Goal: Task Accomplishment & Management: Complete application form

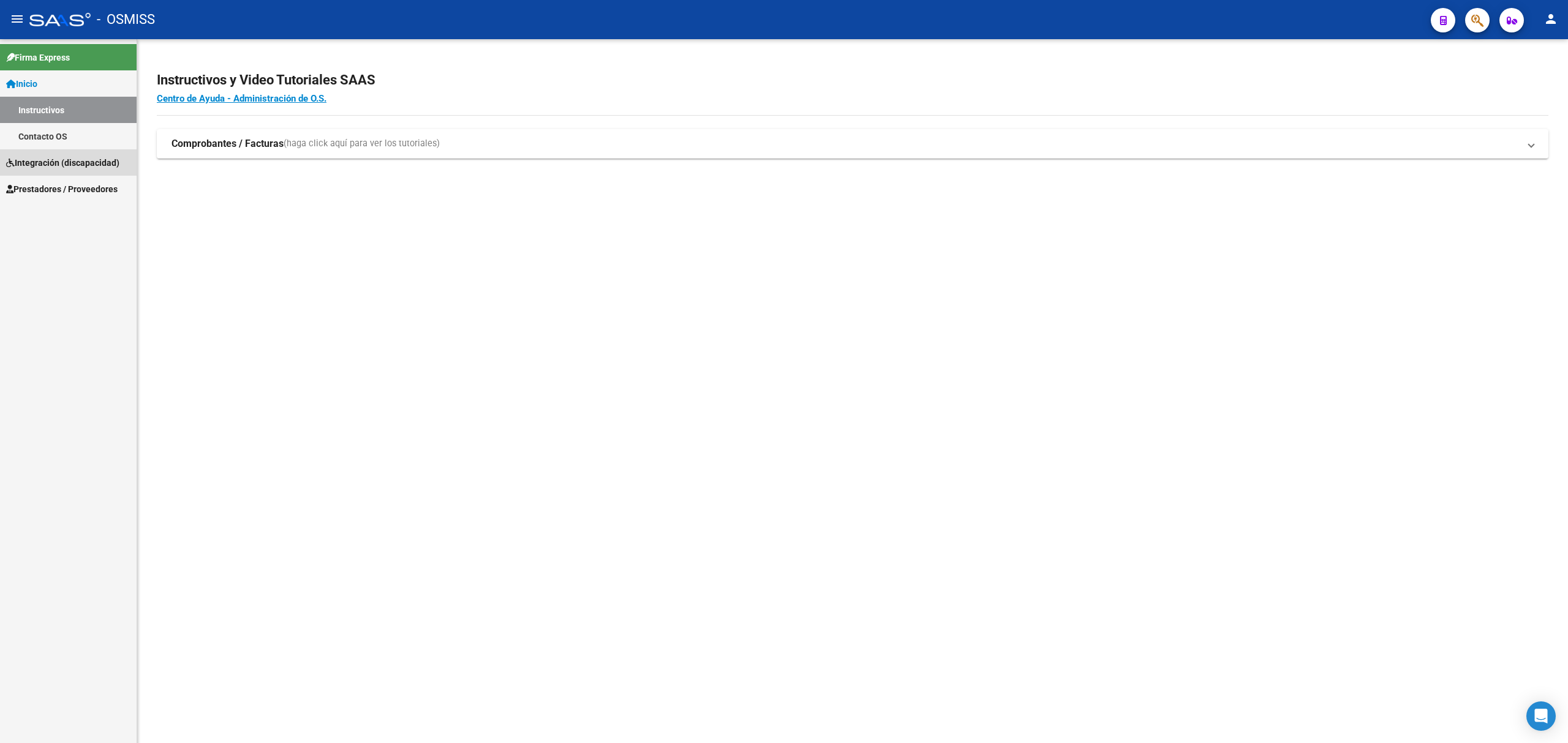
click at [62, 154] on link "Integración (discapacidad)" at bounding box center [68, 162] width 137 height 26
click at [53, 160] on span "Prestadores / Proveedores" at bounding box center [62, 163] width 112 height 14
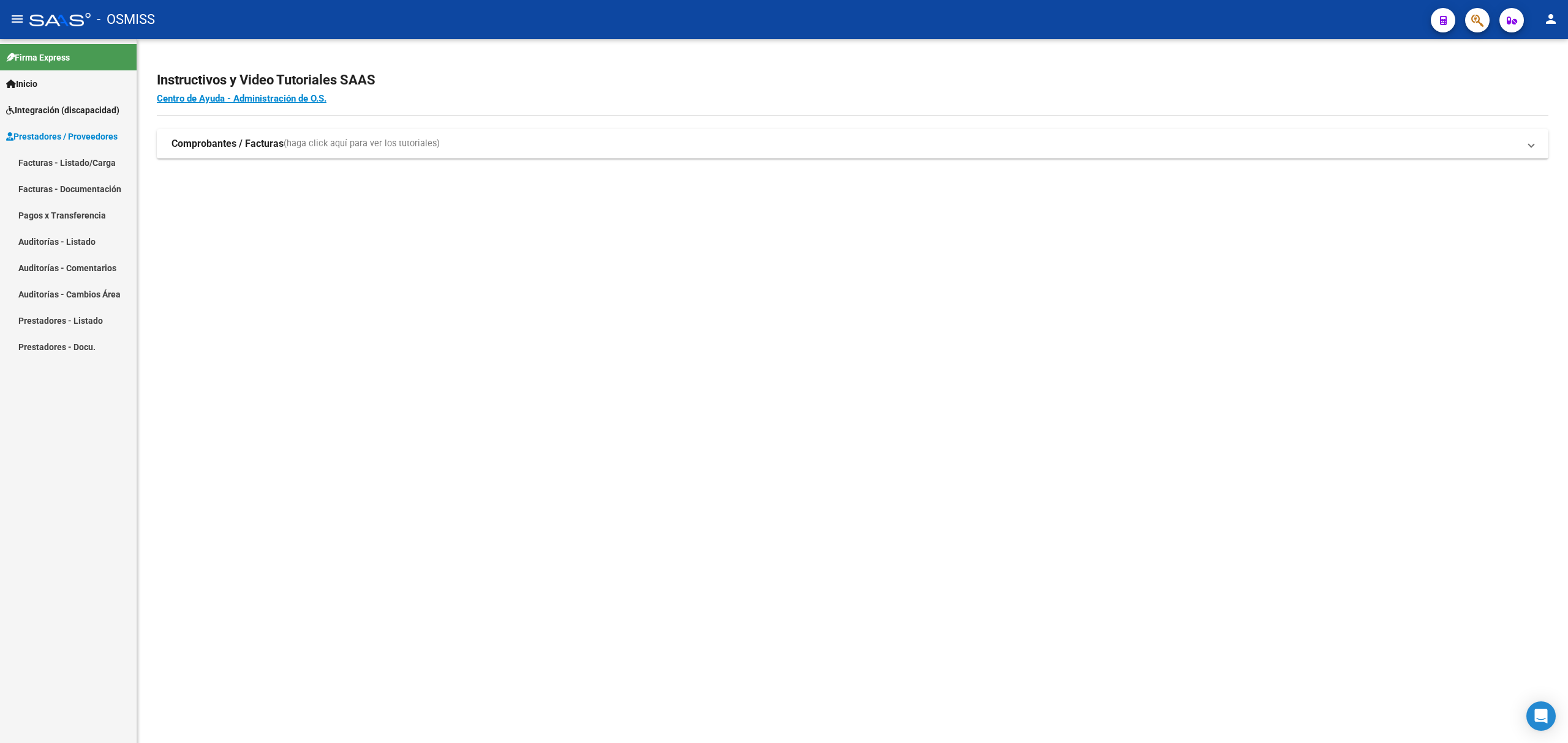
click at [75, 161] on link "Facturas - Listado/Carga" at bounding box center [68, 162] width 137 height 26
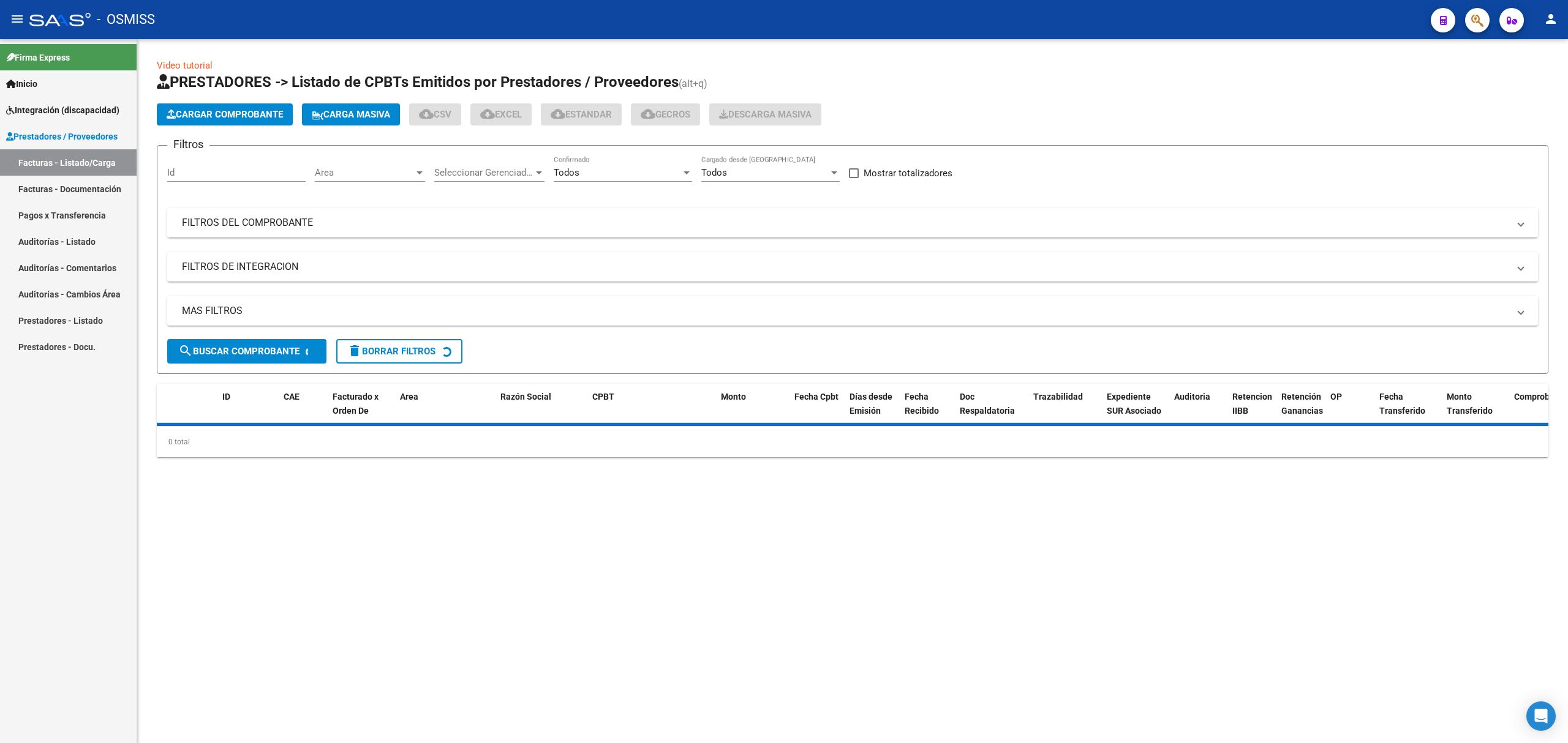
click at [569, 229] on mat-panel-title "FILTROS DEL COMPROBANTE" at bounding box center [845, 223] width 1326 height 14
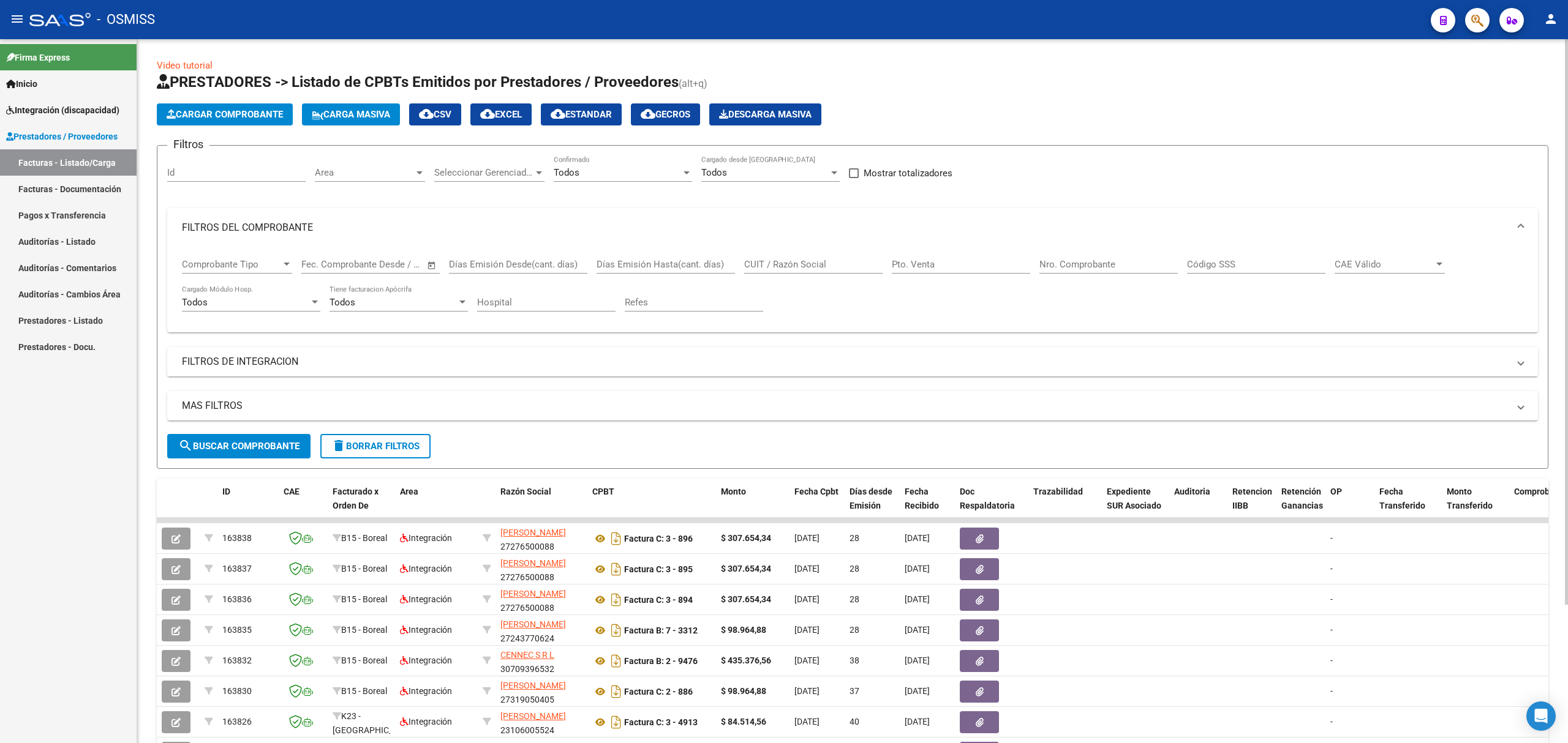
click at [824, 264] on input "CUIT / Razón Social" at bounding box center [813, 264] width 138 height 11
paste input "27143038829"
type input "27143038829"
click at [270, 444] on span "search Buscar Comprobante" at bounding box center [239, 446] width 122 height 11
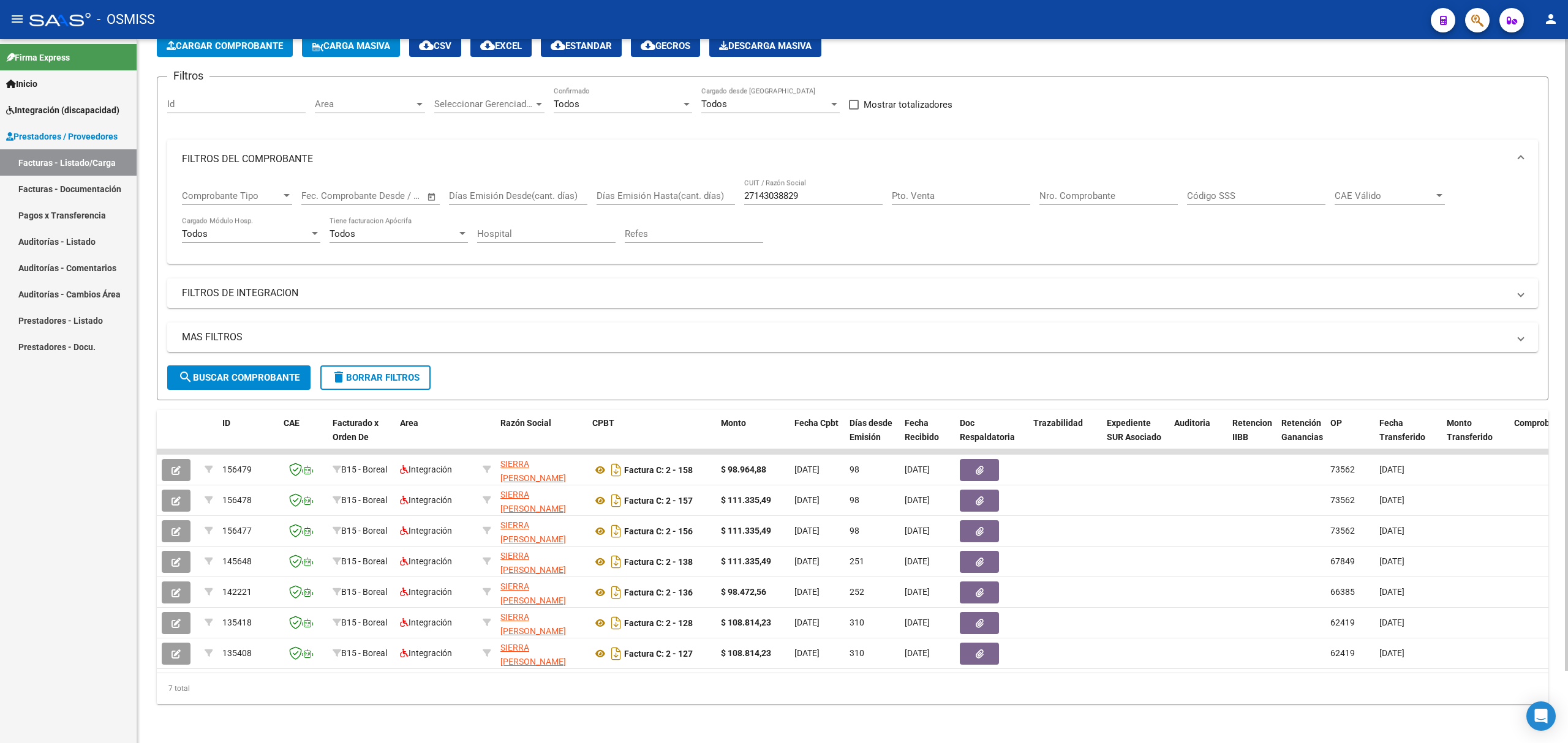
scroll to position [81, 0]
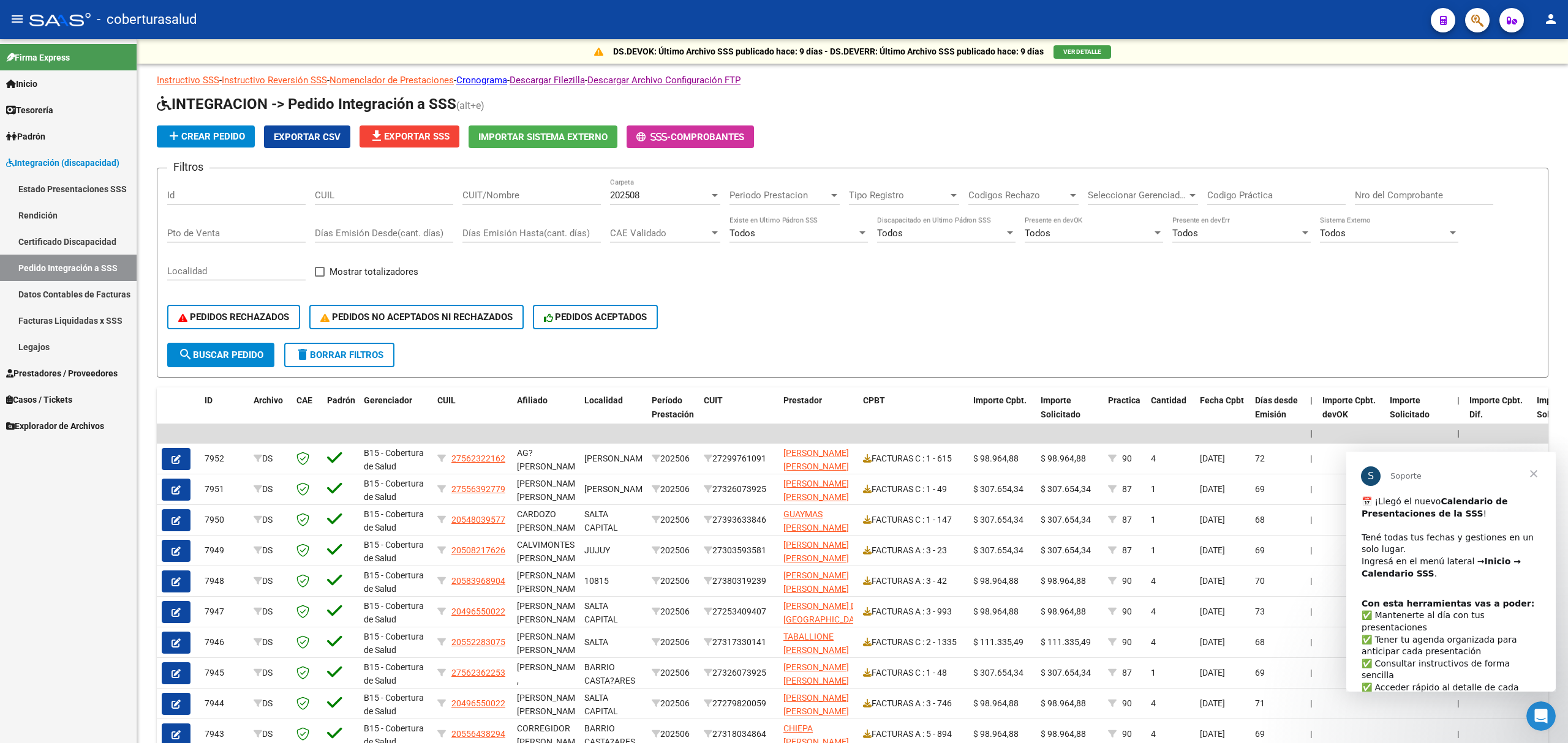
click at [1530, 472] on span "Cerrar" at bounding box center [1534, 474] width 44 height 44
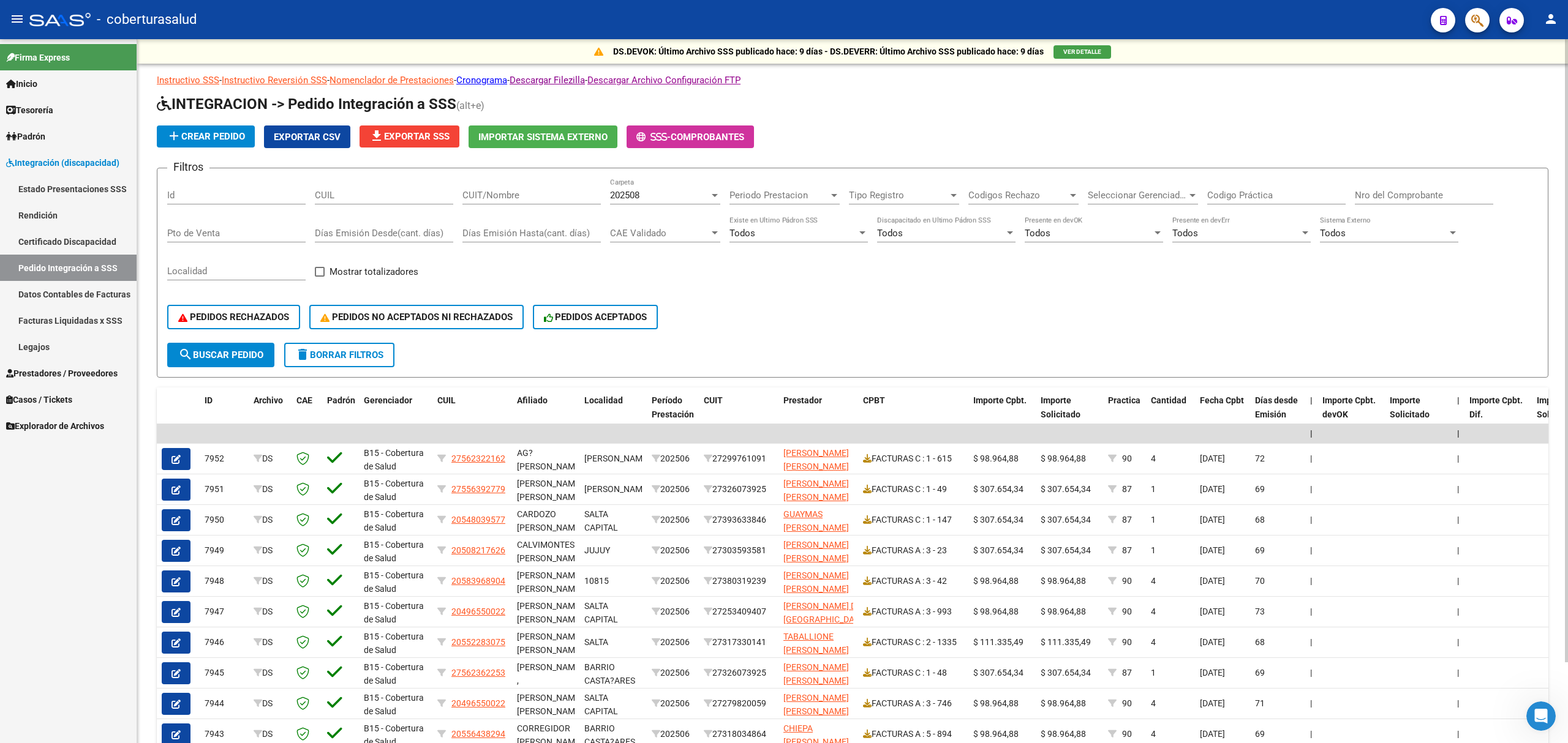
click at [965, 287] on div "Filtros Id CUIL CUIT/Nombre 202508 Carpeta Periodo Prestacion Periodo Prestacio…" at bounding box center [852, 260] width 1371 height 164
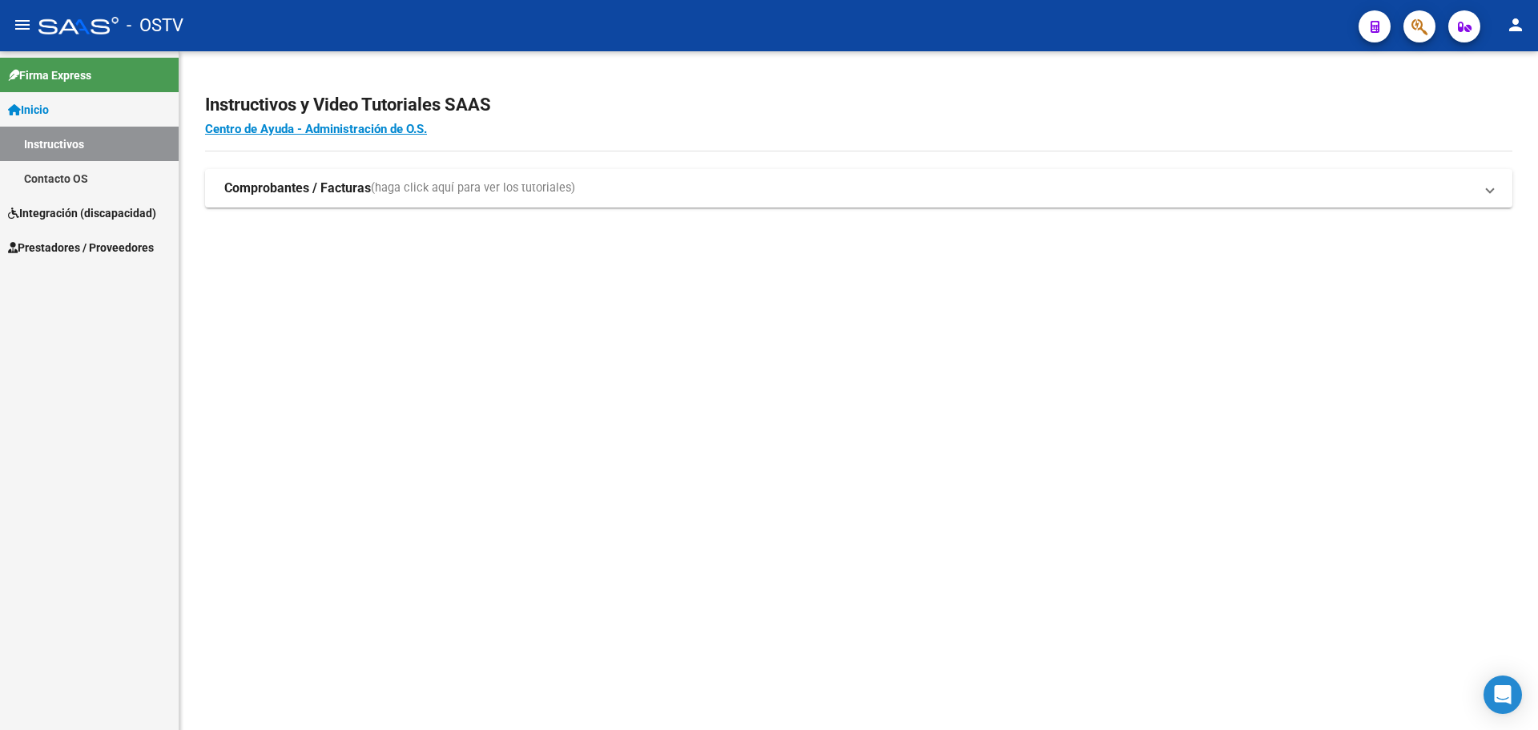
click at [111, 222] on link "Integración (discapacidad)" at bounding box center [89, 212] width 179 height 34
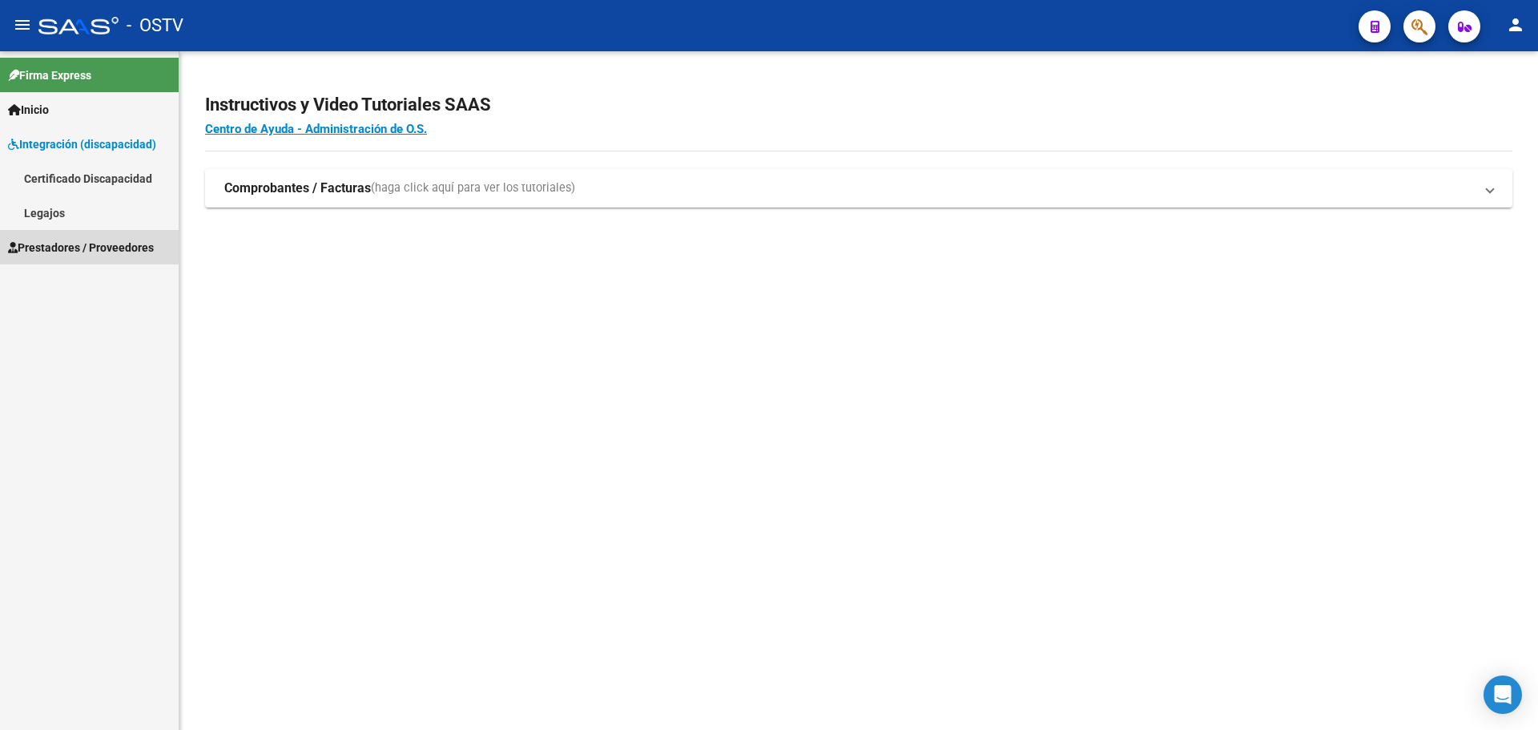
click at [71, 240] on span "Prestadores / Proveedores" at bounding box center [81, 248] width 146 height 18
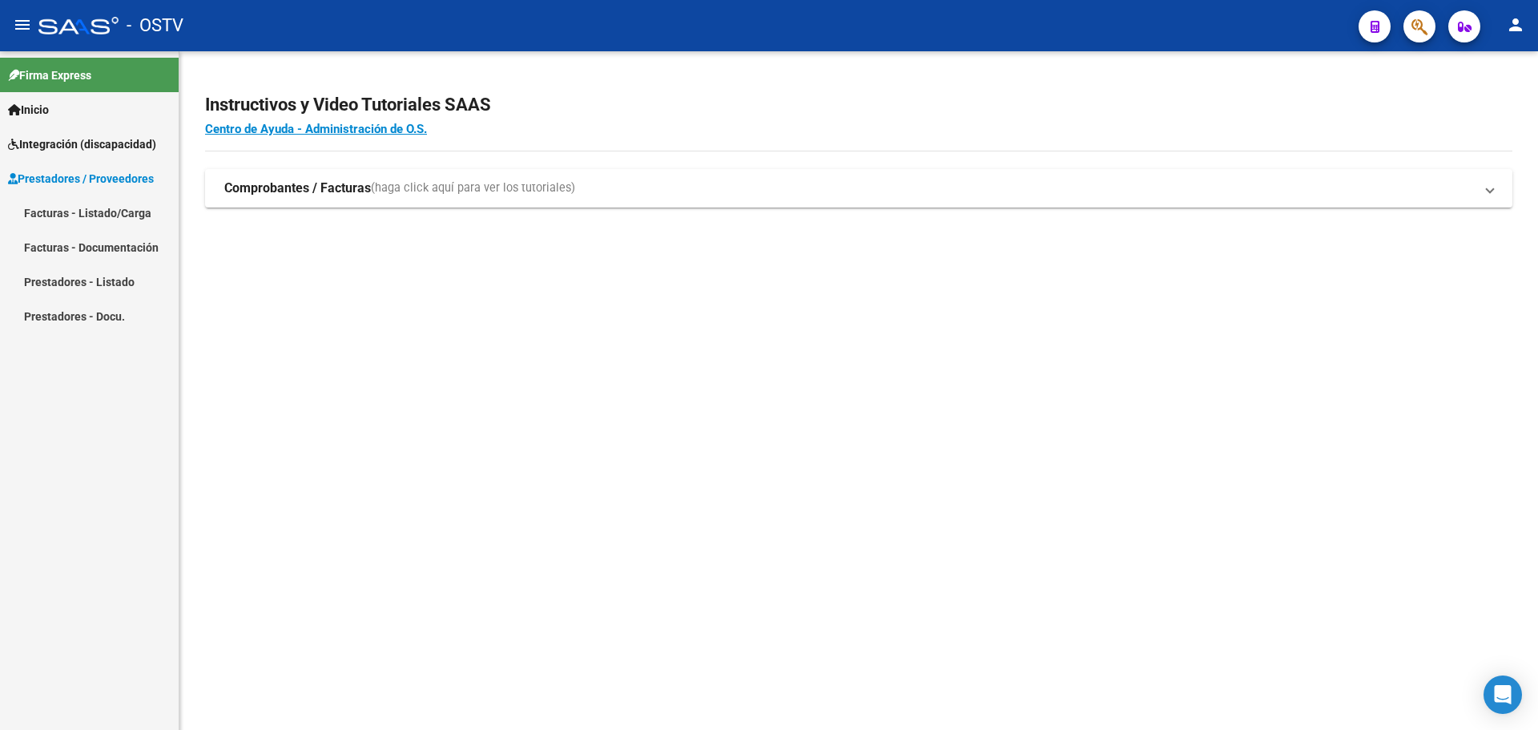
click at [98, 210] on link "Facturas - Listado/Carga" at bounding box center [89, 212] width 179 height 34
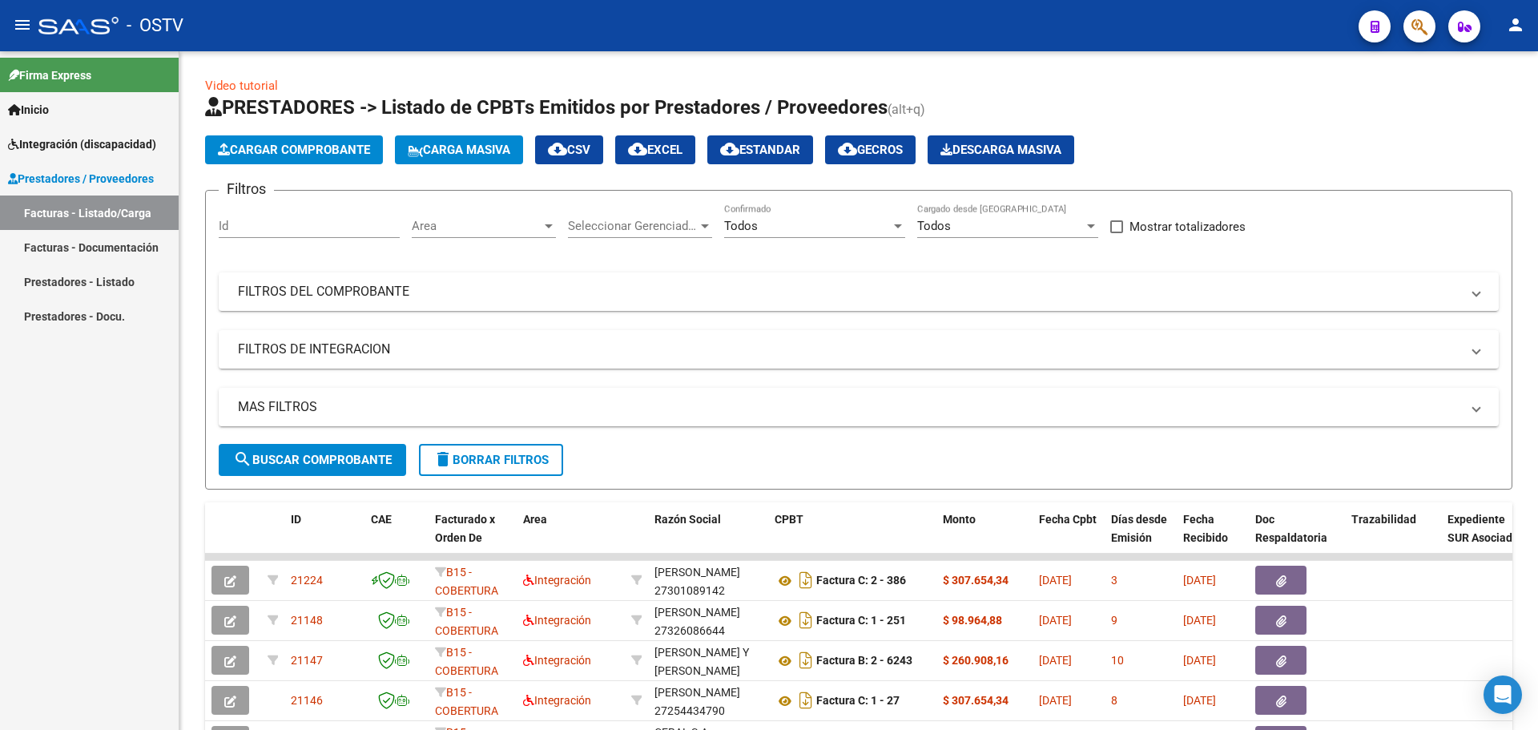
click at [105, 159] on link "Integración (discapacidad)" at bounding box center [89, 144] width 179 height 34
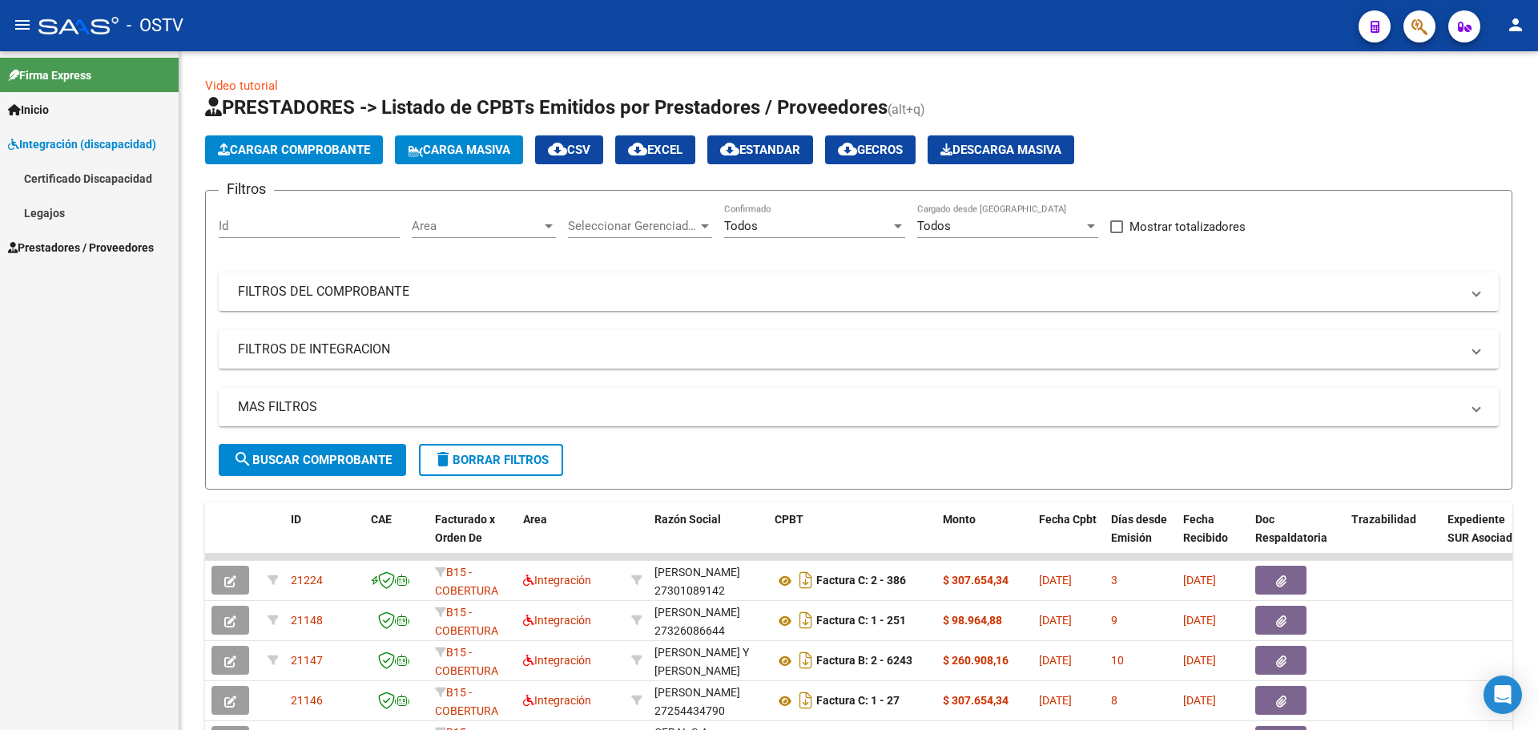
click at [110, 251] on span "Prestadores / Proveedores" at bounding box center [81, 248] width 146 height 18
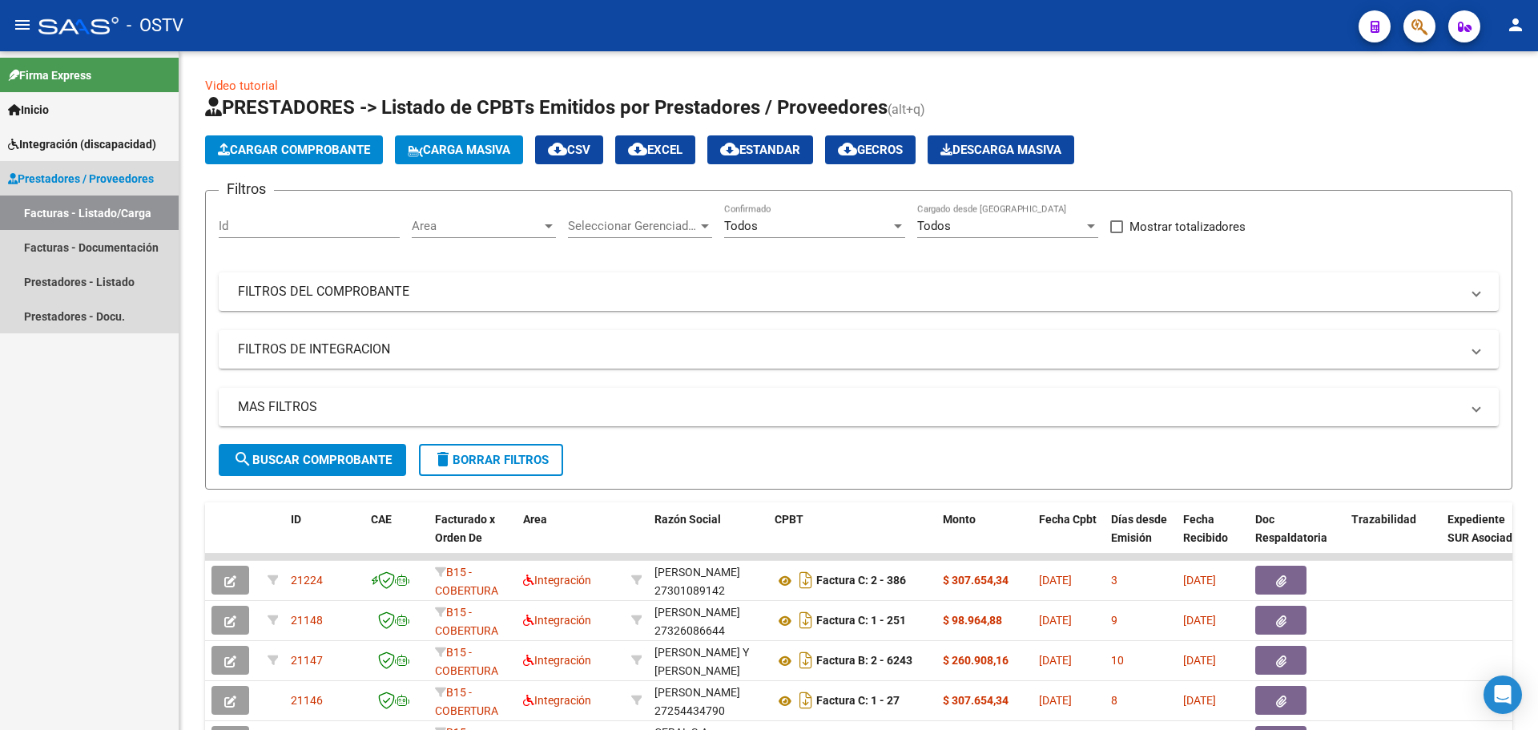
click at [133, 224] on link "Facturas - Listado/Carga" at bounding box center [89, 212] width 179 height 34
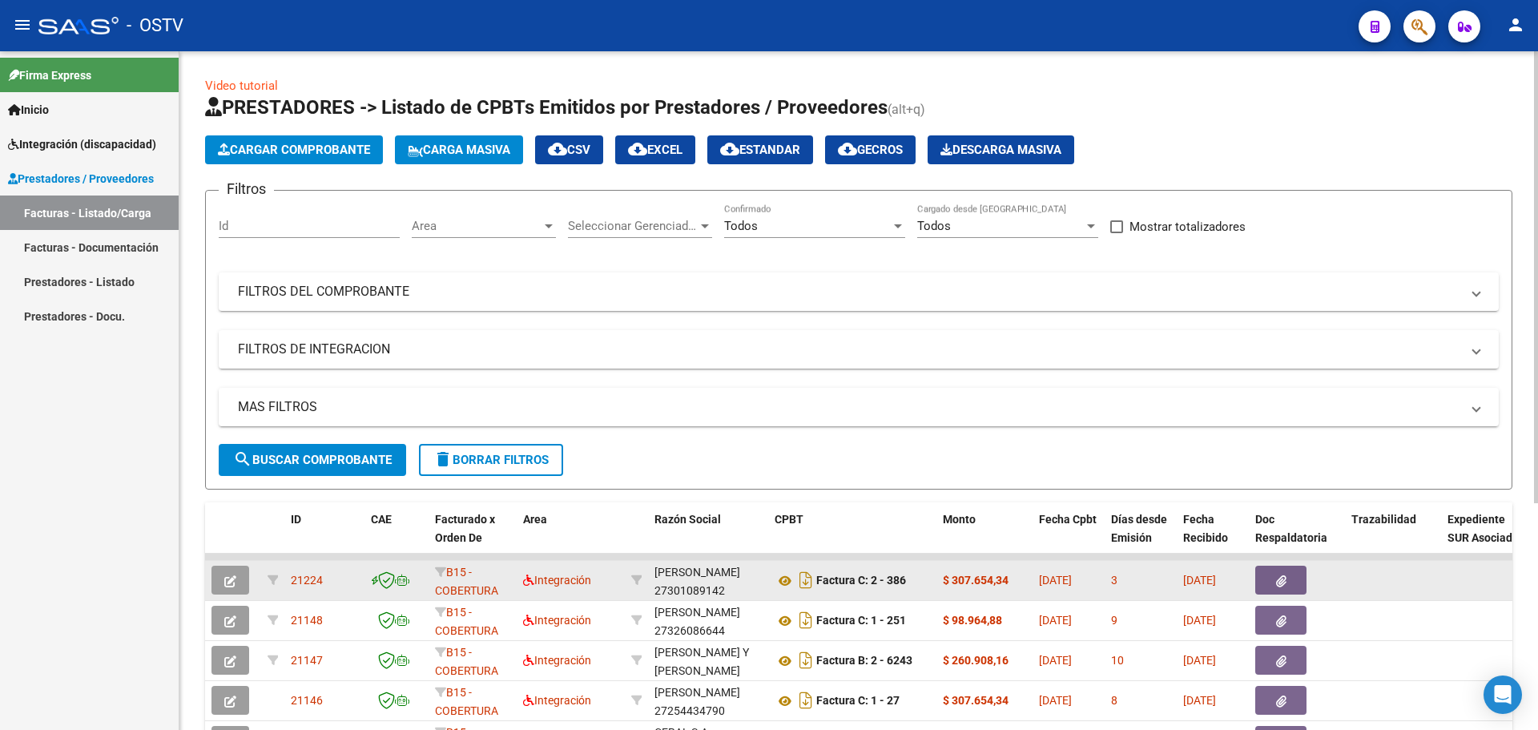
click at [228, 576] on icon "button" at bounding box center [230, 581] width 12 height 12
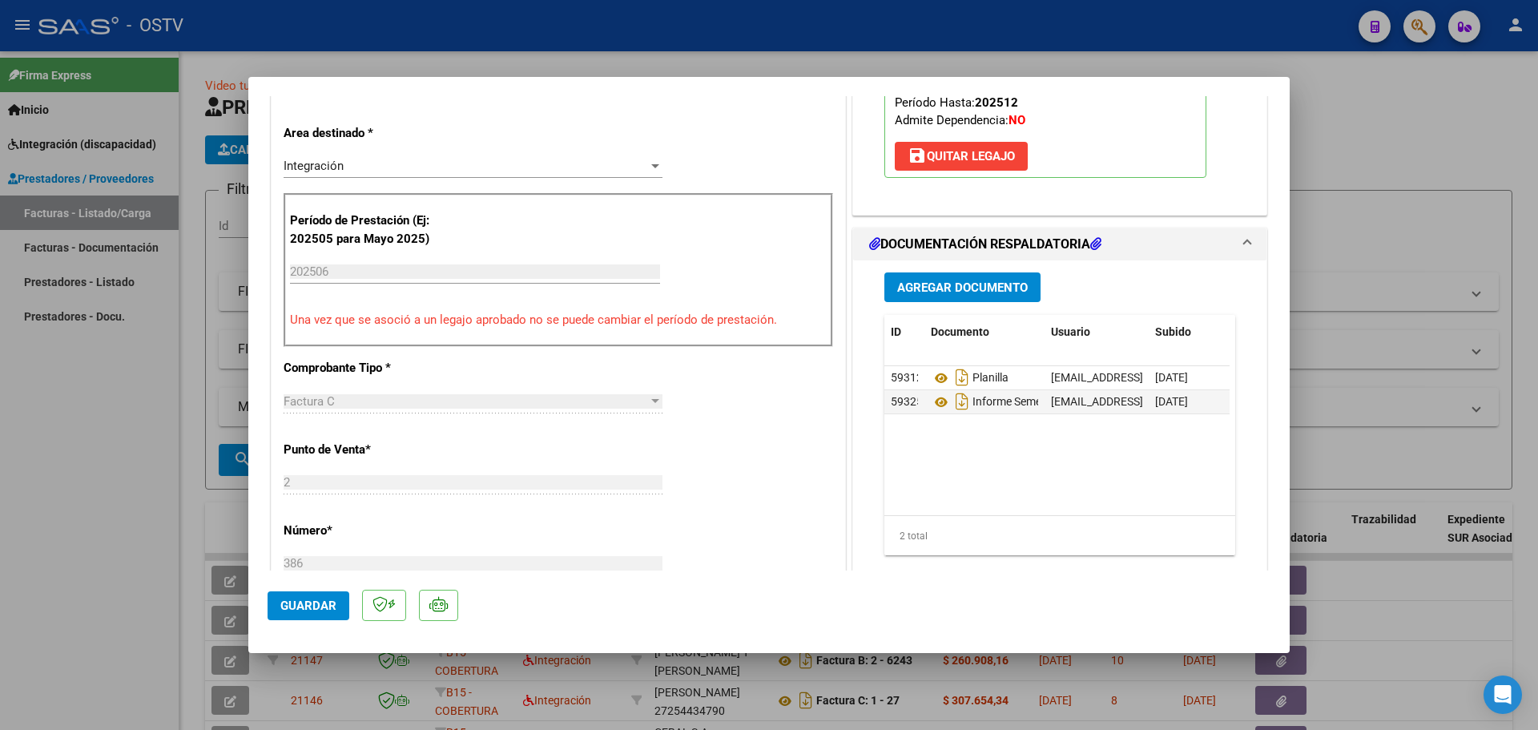
scroll to position [401, 0]
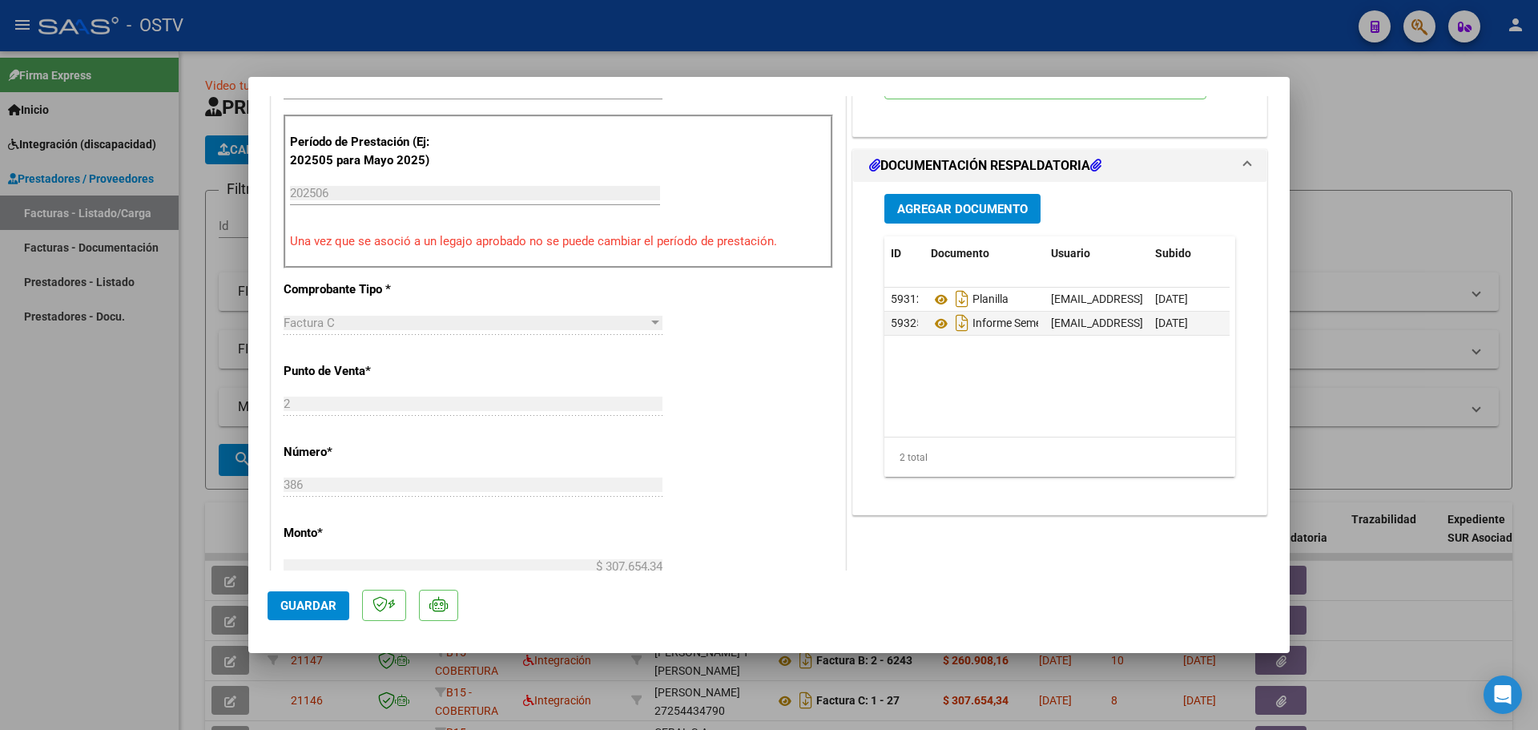
click at [151, 443] on div at bounding box center [769, 365] width 1538 height 730
type input "$ 0,00"
